Goal: Information Seeking & Learning: Find specific fact

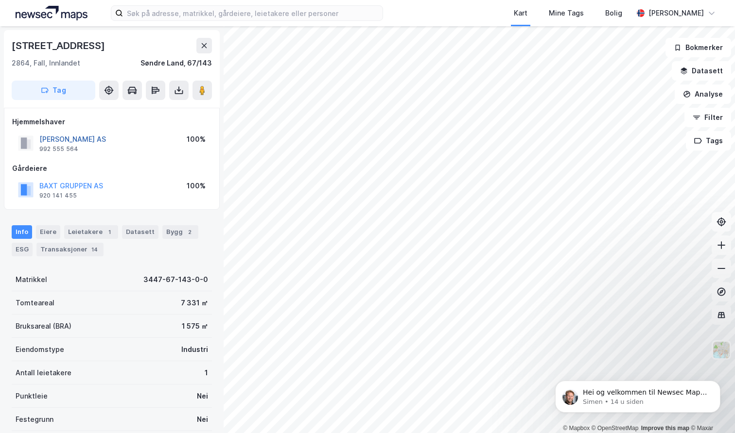
click at [0, 0] on button "[PERSON_NAME] AS" at bounding box center [0, 0] width 0 height 0
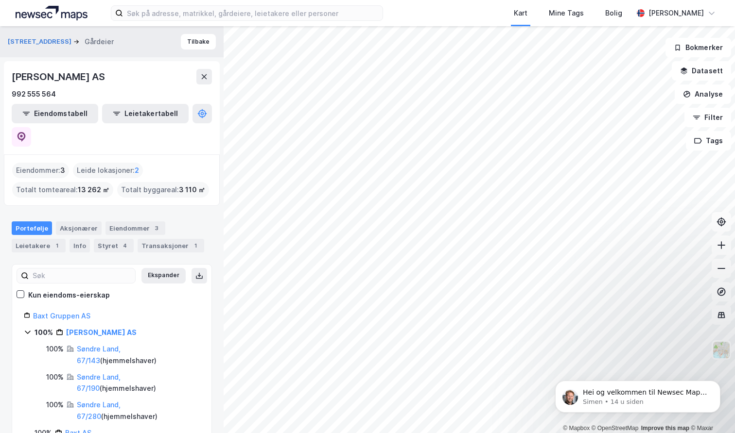
drag, startPoint x: 130, startPoint y: 74, endPoint x: 5, endPoint y: 72, distance: 124.9
click at [5, 72] on div "[PERSON_NAME] AS 992 555 564 Eiendomstabell Leietakertabell" at bounding box center [112, 107] width 216 height 93
copy div "[PERSON_NAME] AS"
